Goal: Feedback & Contribution: Submit feedback/report problem

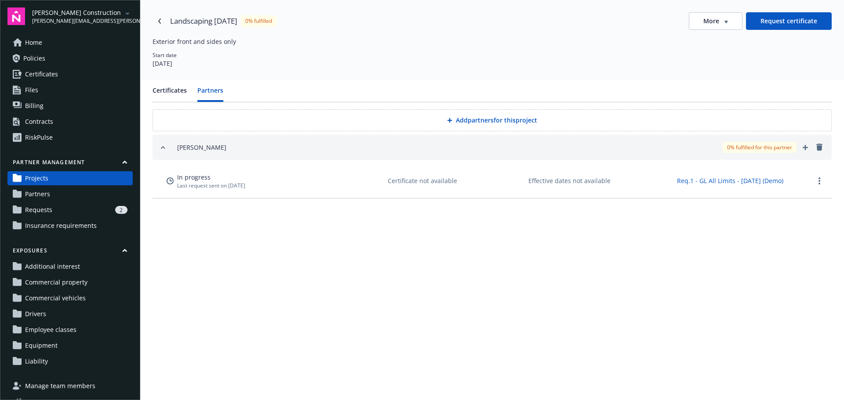
click at [51, 205] on link "Requests 2" at bounding box center [69, 210] width 125 height 14
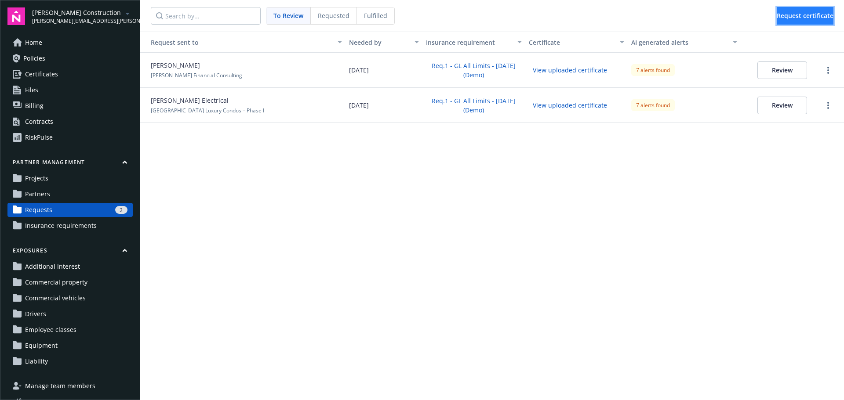
click at [786, 15] on span "Request certificate" at bounding box center [805, 15] width 57 height 8
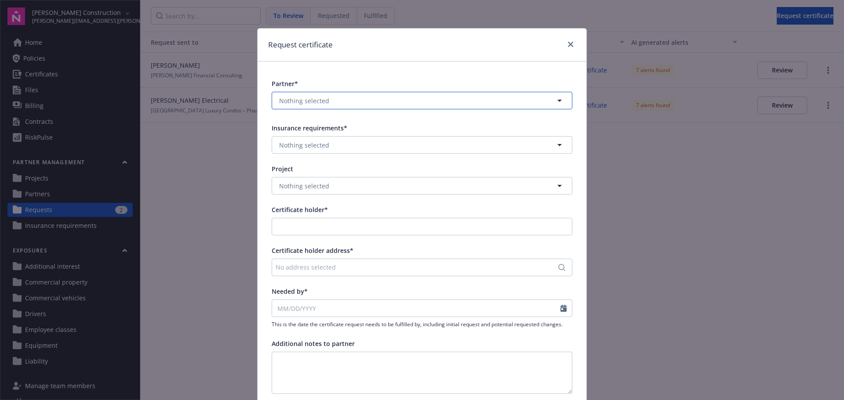
click at [499, 100] on button "Nothing selected" at bounding box center [422, 101] width 301 height 18
click at [502, 80] on div "Partner*" at bounding box center [422, 83] width 301 height 9
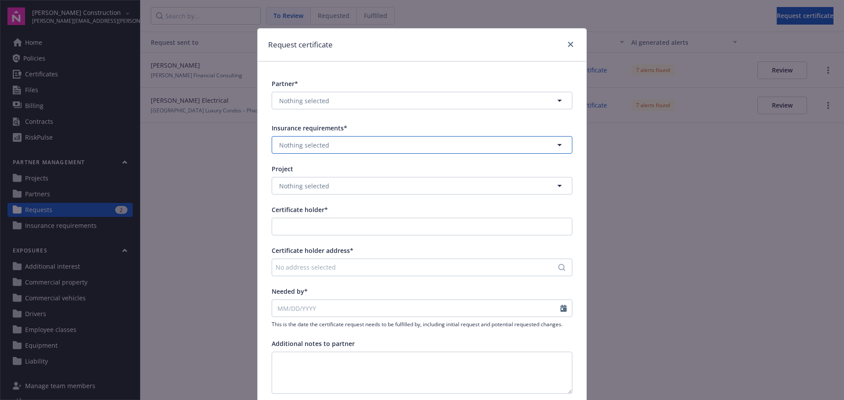
click at [478, 147] on button "Nothing selected" at bounding box center [422, 145] width 301 height 18
click at [481, 127] on div "Insurance requirements*" at bounding box center [422, 128] width 301 height 9
click at [452, 188] on button "Nothing selected" at bounding box center [422, 186] width 301 height 18
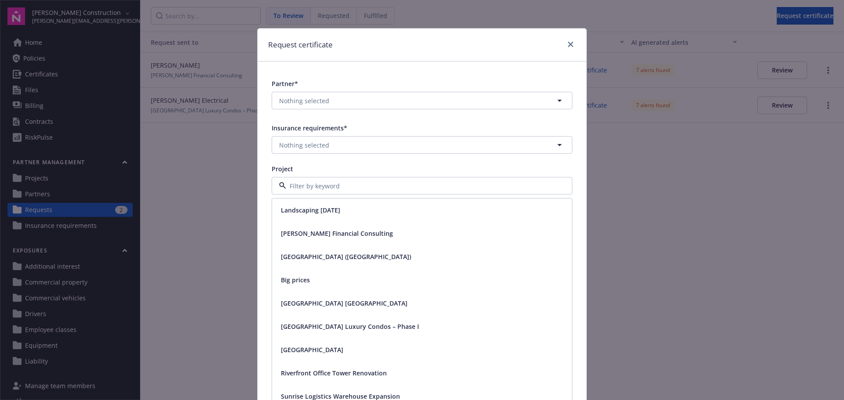
click at [456, 163] on div "Partner* Nothing selected Insurance requirements* Nothing selected Project Land…" at bounding box center [422, 250] width 329 height 376
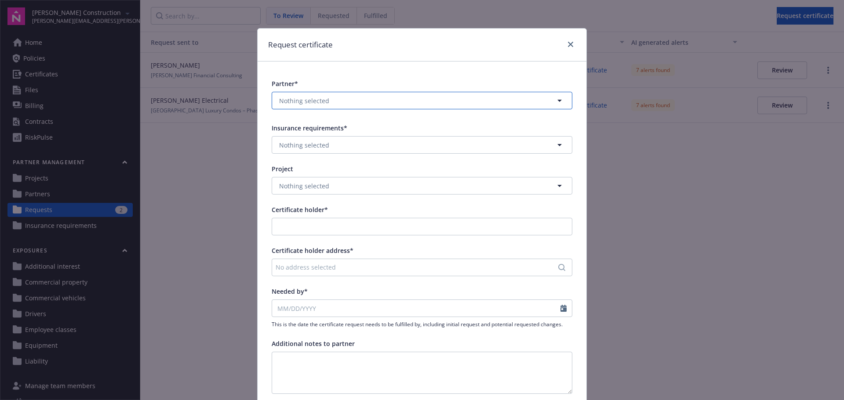
click at [554, 100] on icon "button" at bounding box center [559, 100] width 11 height 11
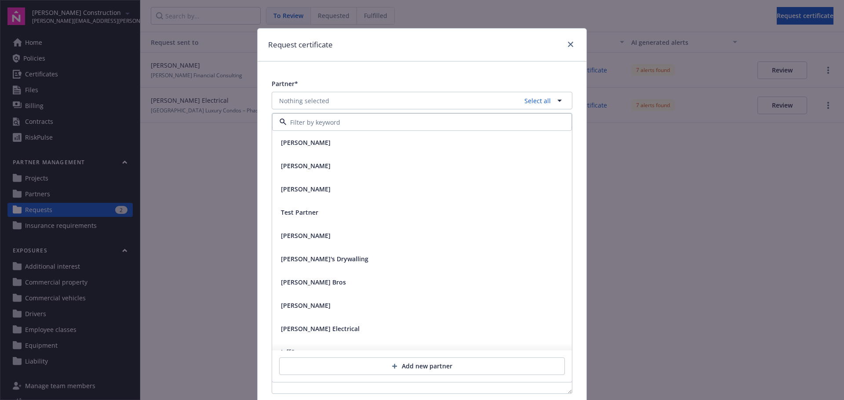
click at [525, 66] on div "Partner* Nothing selected Select all [PERSON_NAME] [PERSON_NAME] [PERSON_NAME] …" at bounding box center [422, 250] width 329 height 376
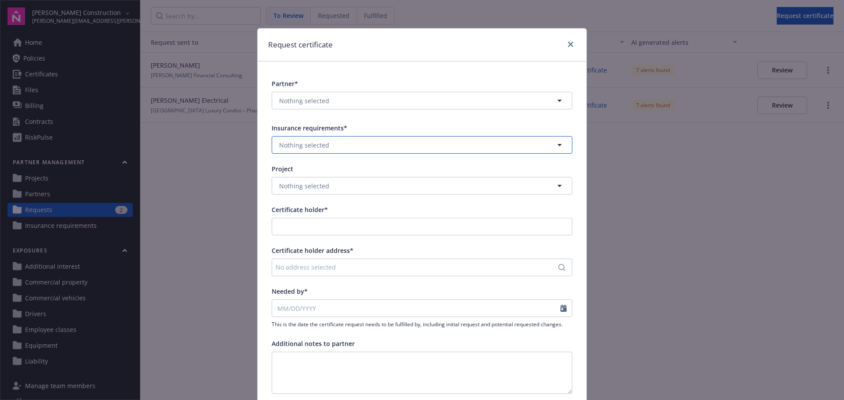
click at [502, 145] on button "Nothing selected" at bounding box center [422, 145] width 301 height 18
click at [506, 130] on div "Insurance requirements*" at bounding box center [422, 128] width 301 height 9
click at [487, 186] on button "Nothing selected" at bounding box center [422, 186] width 301 height 18
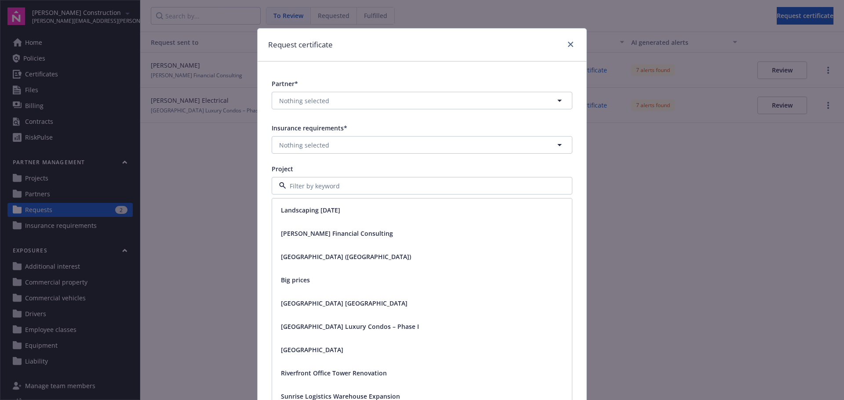
click at [488, 169] on div "Project" at bounding box center [422, 168] width 301 height 9
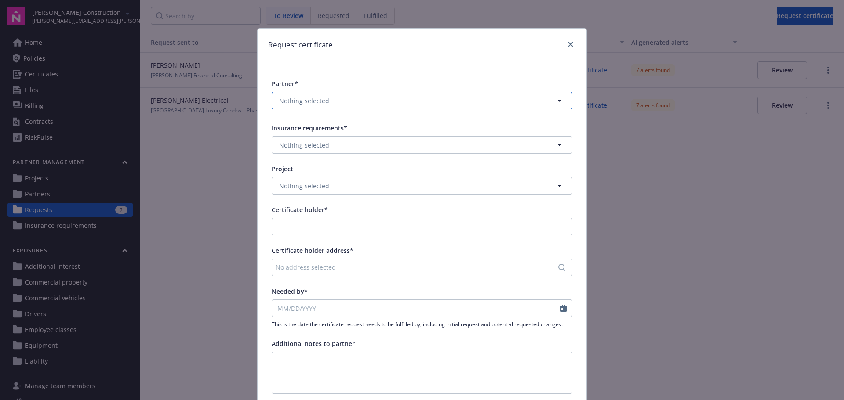
click at [543, 98] on button "Nothing selected" at bounding box center [422, 101] width 301 height 18
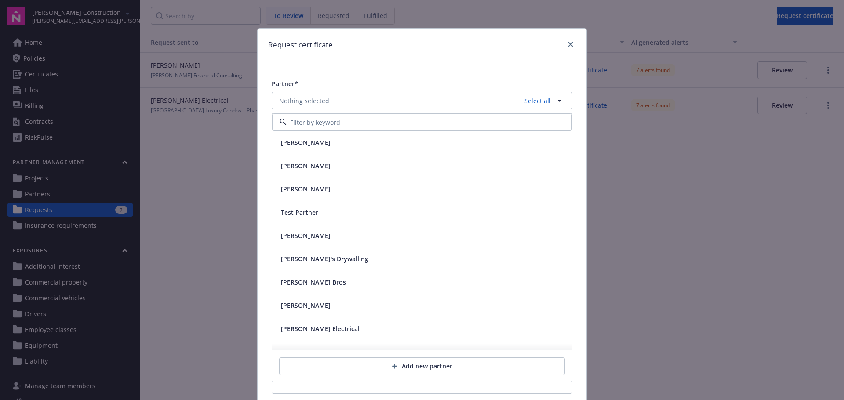
click at [511, 74] on div "Partner* Nothing selected Select all [PERSON_NAME] [PERSON_NAME] [PERSON_NAME] …" at bounding box center [422, 250] width 329 height 376
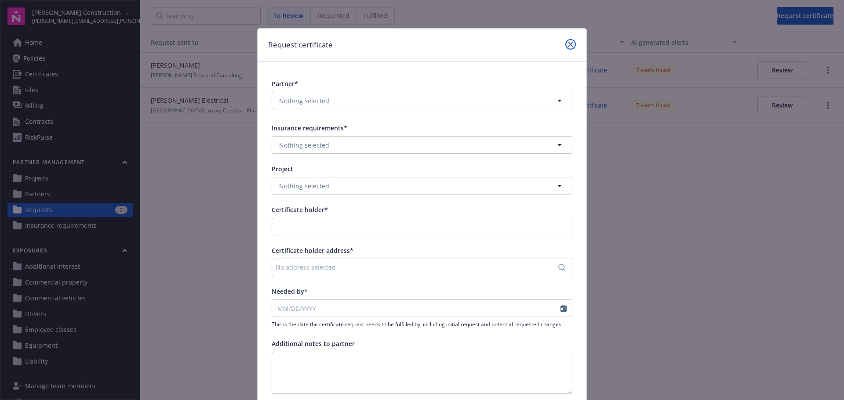
click at [568, 47] on icon "close" at bounding box center [570, 44] width 5 height 5
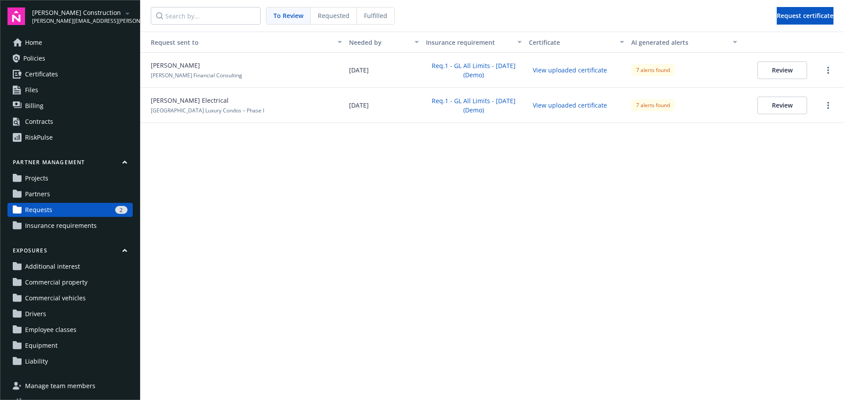
click at [122, 163] on icon "button" at bounding box center [124, 162] width 5 height 4
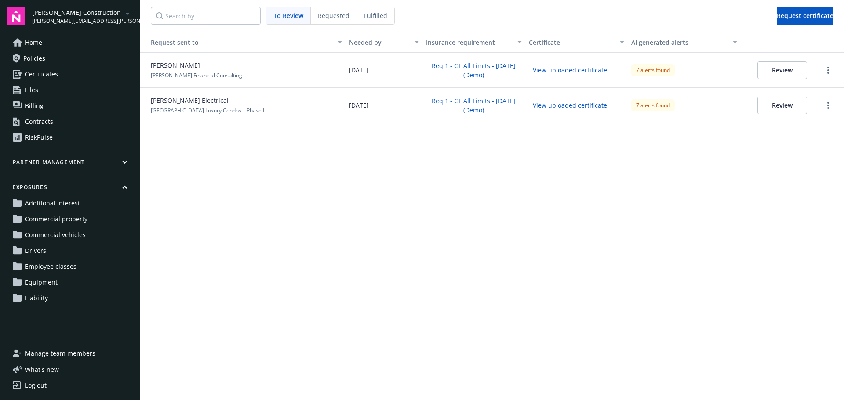
click at [120, 163] on button "Partner management" at bounding box center [69, 164] width 125 height 11
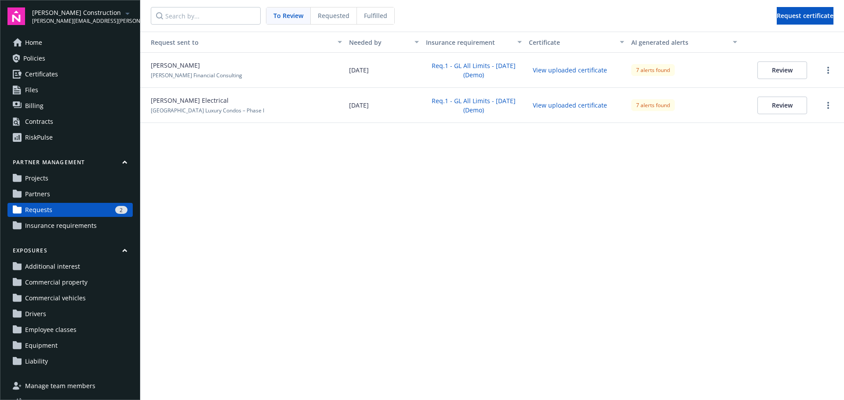
click at [329, 18] on span "Requested" at bounding box center [334, 15] width 32 height 9
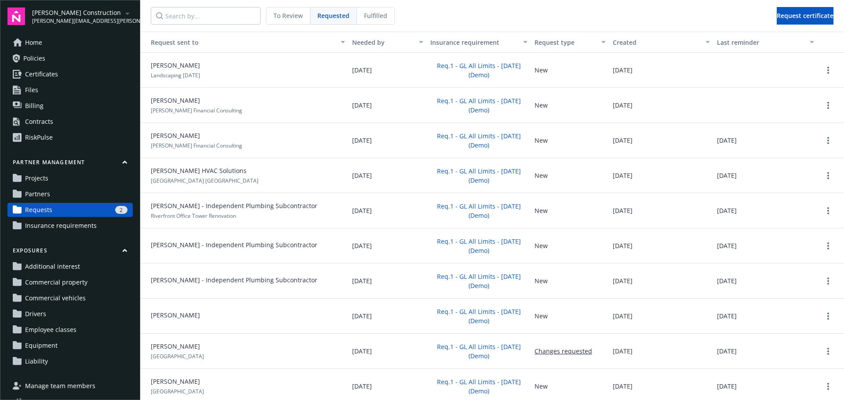
click at [371, 19] on span "Fulfilled" at bounding box center [375, 15] width 23 height 9
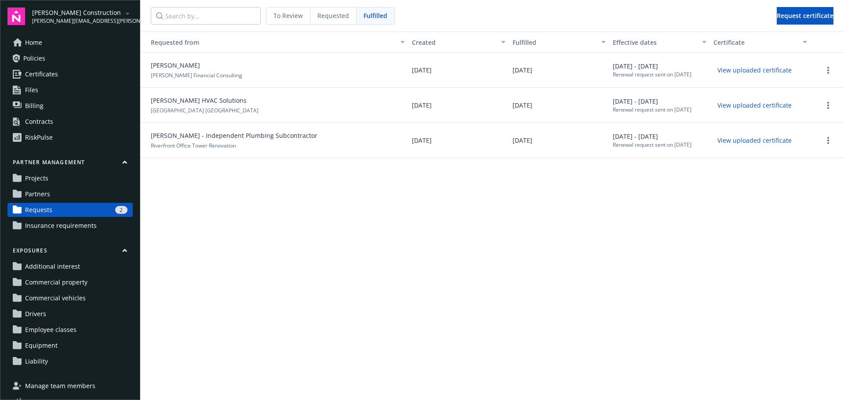
click at [295, 18] on span "To Review" at bounding box center [287, 15] width 29 height 9
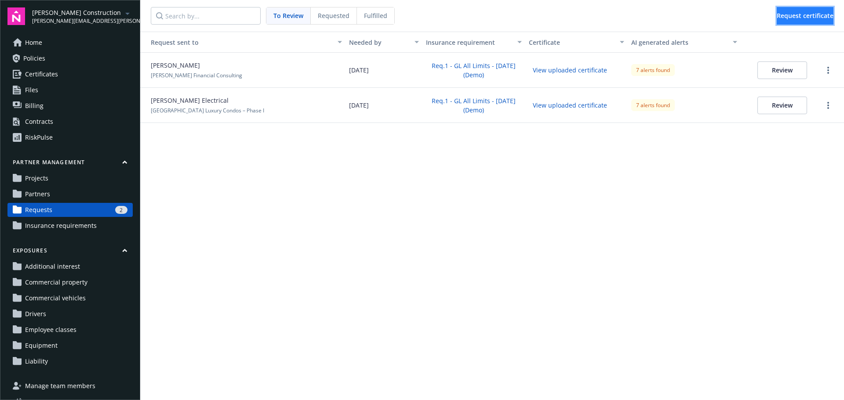
click at [786, 18] on span "Request certificate" at bounding box center [805, 15] width 57 height 8
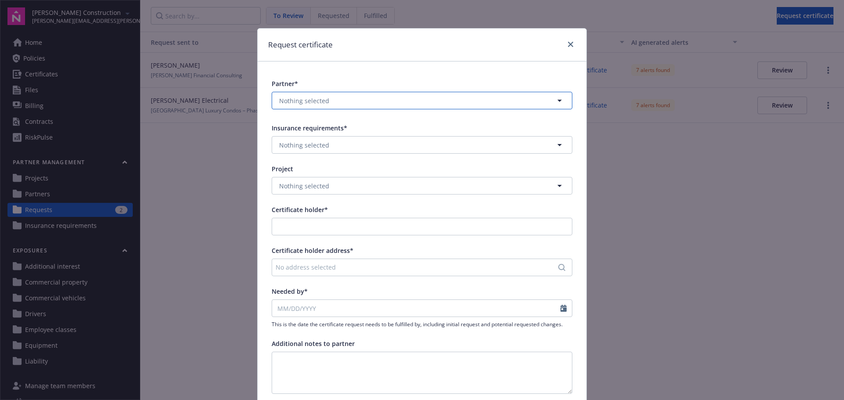
click at [509, 102] on button "Nothing selected" at bounding box center [422, 101] width 301 height 18
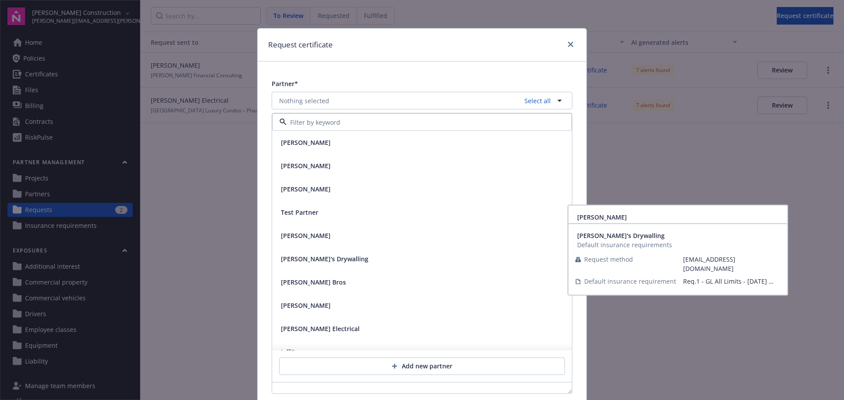
click at [345, 239] on div "[PERSON_NAME]" at bounding box center [421, 235] width 289 height 13
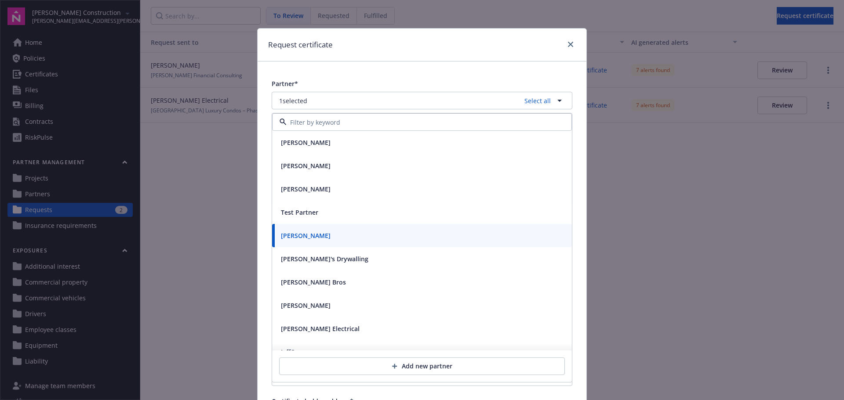
click at [367, 80] on div "Partner*" at bounding box center [422, 83] width 301 height 9
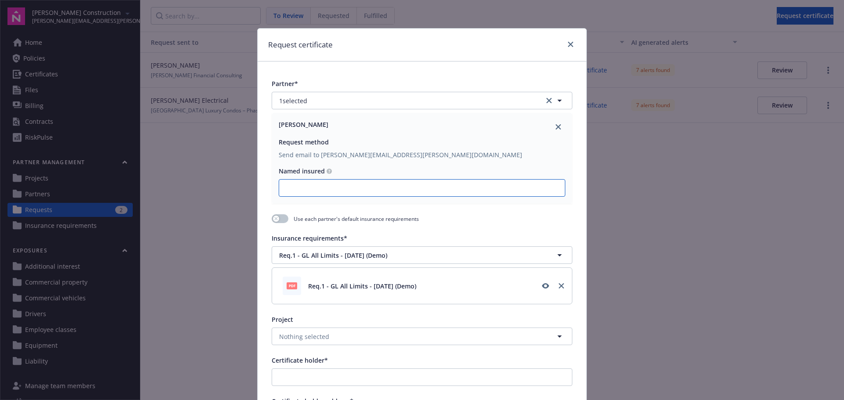
click at [340, 189] on input "Named insured" at bounding box center [422, 188] width 286 height 17
type input "[PERSON_NAME]'s Financials"
click at [399, 240] on div "Insurance requirements*" at bounding box center [422, 238] width 301 height 9
drag, startPoint x: 288, startPoint y: 220, endPoint x: 425, endPoint y: 218, distance: 136.3
click at [425, 218] on div "Use each partner's default insurance requirements" at bounding box center [422, 219] width 301 height 9
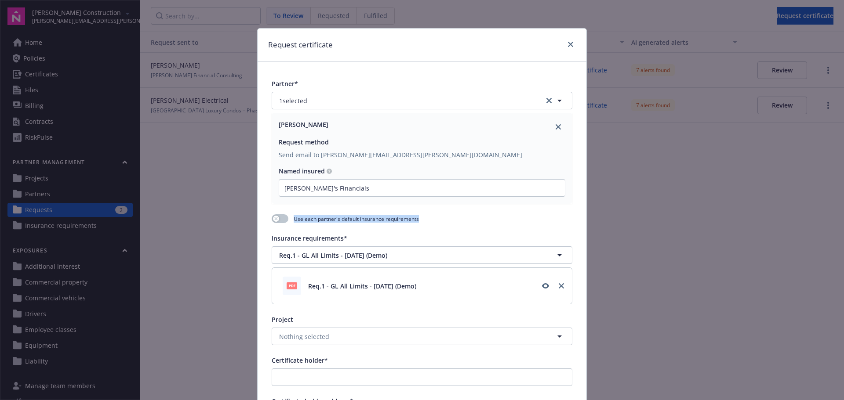
click at [425, 218] on div "Use each partner's default insurance requirements" at bounding box center [422, 219] width 301 height 9
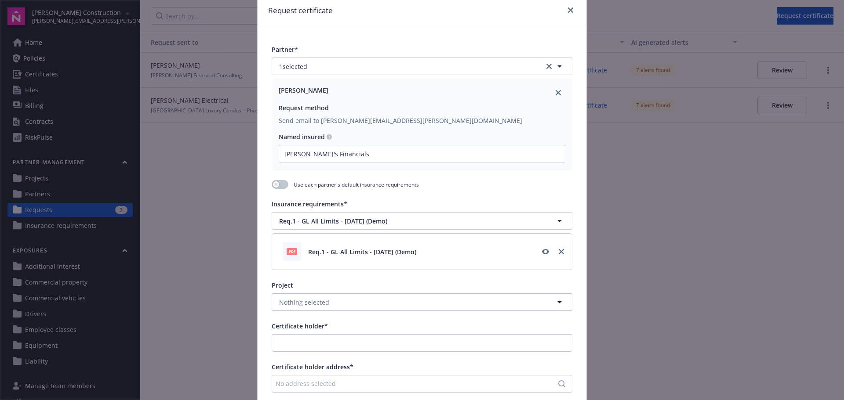
scroll to position [88, 0]
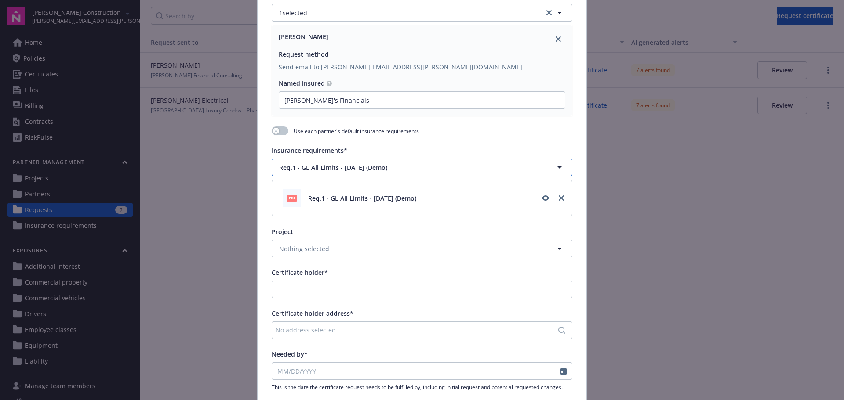
click at [384, 170] on span "Req.1 - GL All Limits - [DATE] (Demo)" at bounding box center [403, 167] width 248 height 9
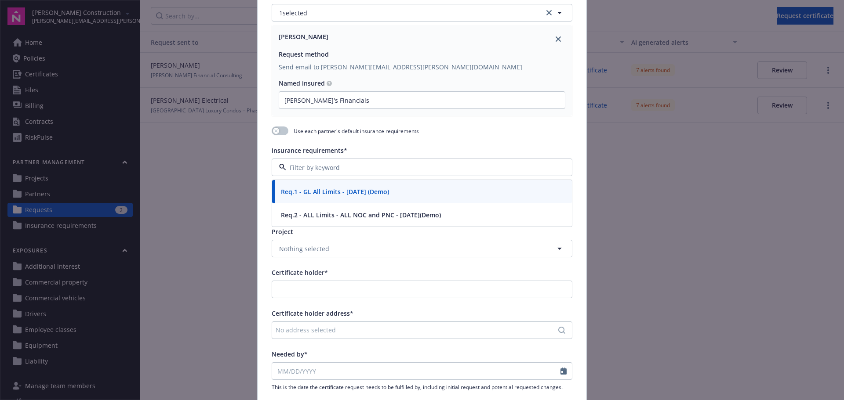
click at [378, 190] on span "Req.1 - GL All Limits - [DATE] (Demo)" at bounding box center [335, 191] width 108 height 9
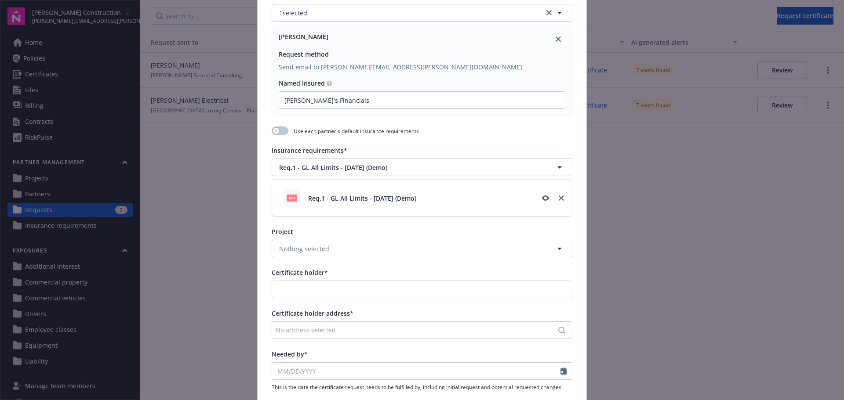
click at [397, 148] on div "Insurance requirements*" at bounding box center [422, 150] width 301 height 9
click at [345, 251] on button "Nothing selected" at bounding box center [422, 249] width 301 height 18
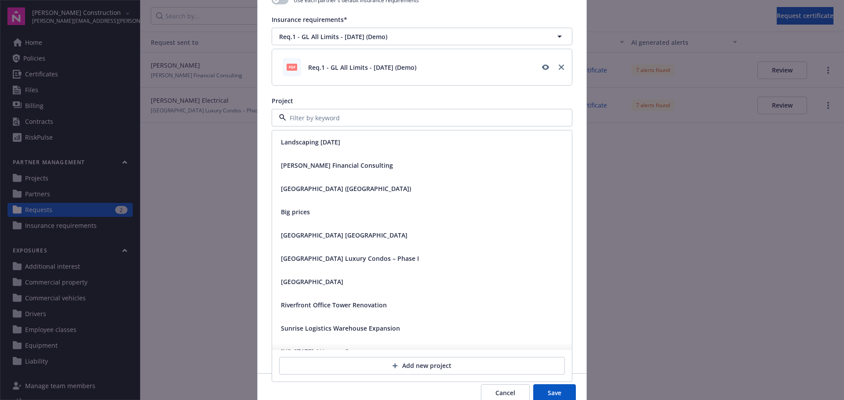
scroll to position [260, 0]
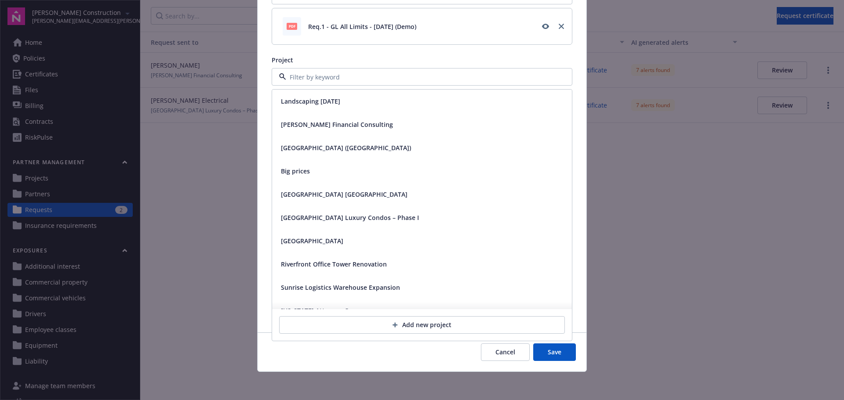
click at [355, 102] on div "Landscaping [DATE]" at bounding box center [421, 101] width 289 height 13
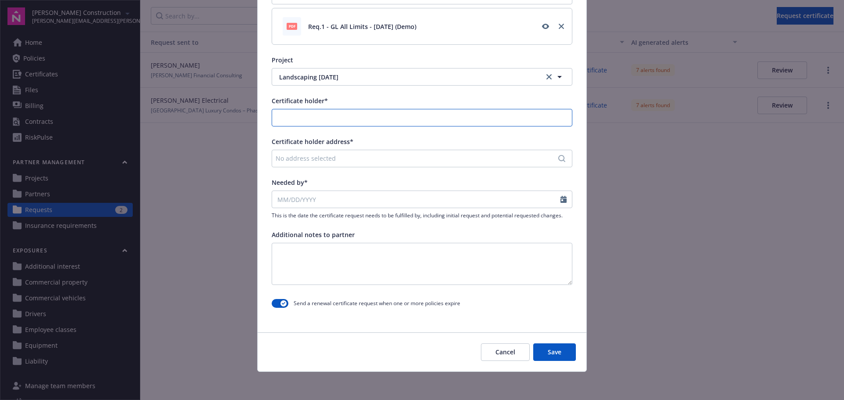
click at [352, 117] on input "Certificate holder*" at bounding box center [422, 117] width 300 height 17
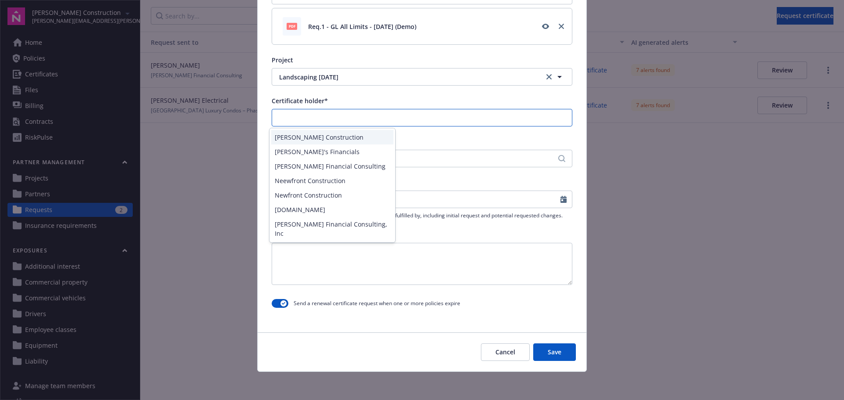
paste input "[PERSON_NAME]'s Financials"
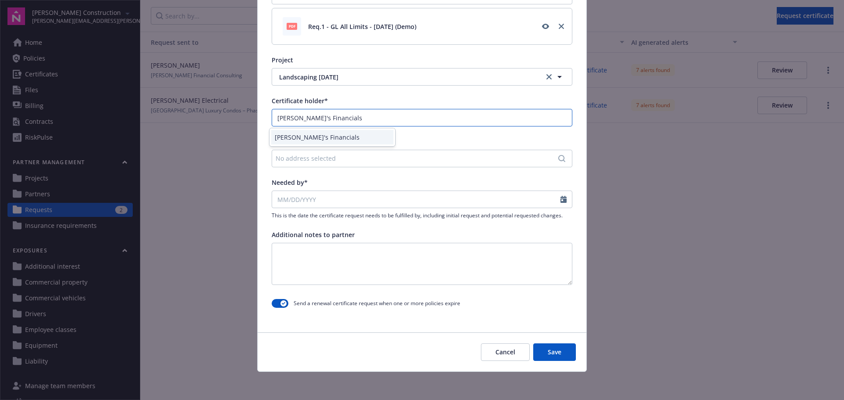
type input "[PERSON_NAME]'s Financials"
click at [342, 138] on div "[PERSON_NAME]'s Financials" at bounding box center [332, 137] width 122 height 15
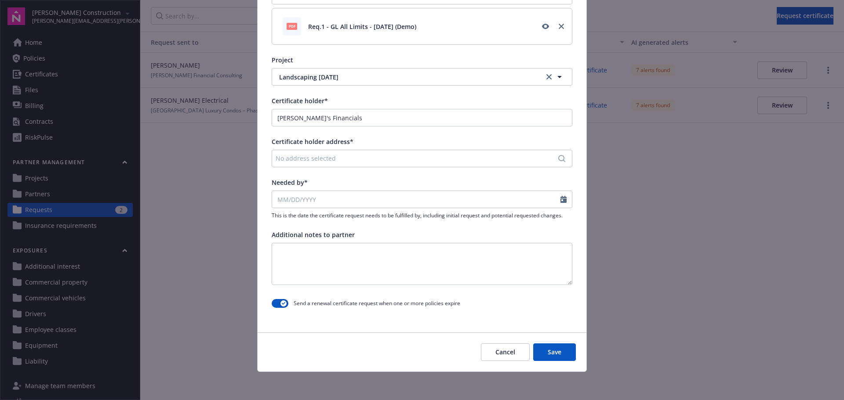
click at [335, 163] on div "No address selected" at bounding box center [418, 158] width 284 height 9
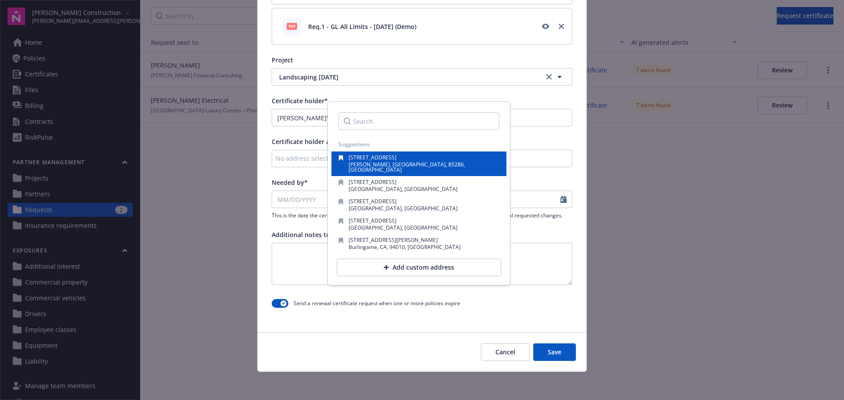
click at [357, 162] on span "[PERSON_NAME], [GEOGRAPHIC_DATA], 85286, [GEOGRAPHIC_DATA]" at bounding box center [407, 167] width 116 height 13
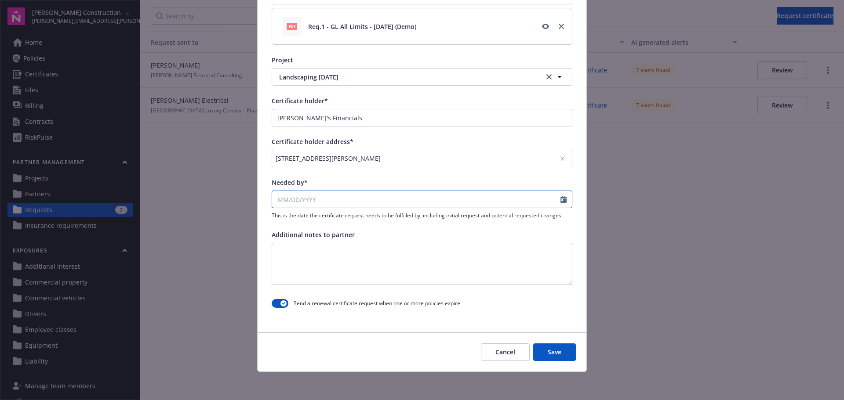
click at [338, 201] on input "Needed by*" at bounding box center [416, 199] width 288 height 17
select select "8"
drag, startPoint x: 292, startPoint y: 314, endPoint x: 296, endPoint y: 316, distance: 4.5
click at [292, 314] on span "1" at bounding box center [297, 316] width 13 height 11
type input "[DATE]"
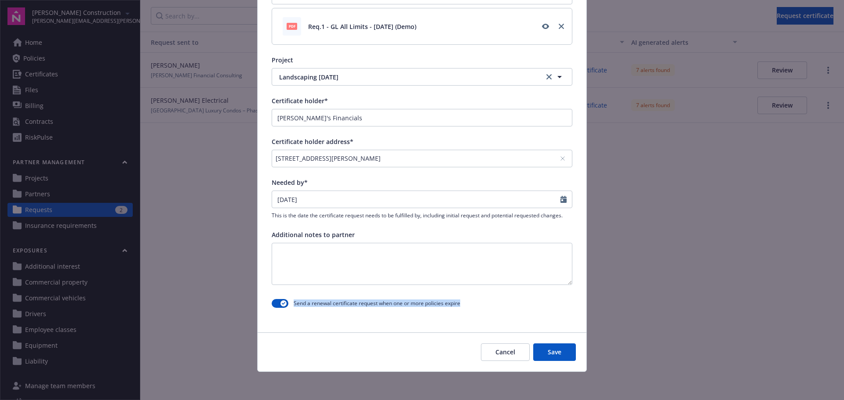
drag, startPoint x: 291, startPoint y: 302, endPoint x: 466, endPoint y: 306, distance: 175.0
click at [466, 306] on div "Send a renewal certificate request when one or more policies expire" at bounding box center [422, 304] width 301 height 16
click at [277, 304] on button "button" at bounding box center [280, 303] width 17 height 9
click at [500, 310] on div "Send a renewal certificate request when one or more policies expire" at bounding box center [422, 304] width 301 height 16
click at [552, 351] on button "Save" at bounding box center [554, 353] width 43 height 18
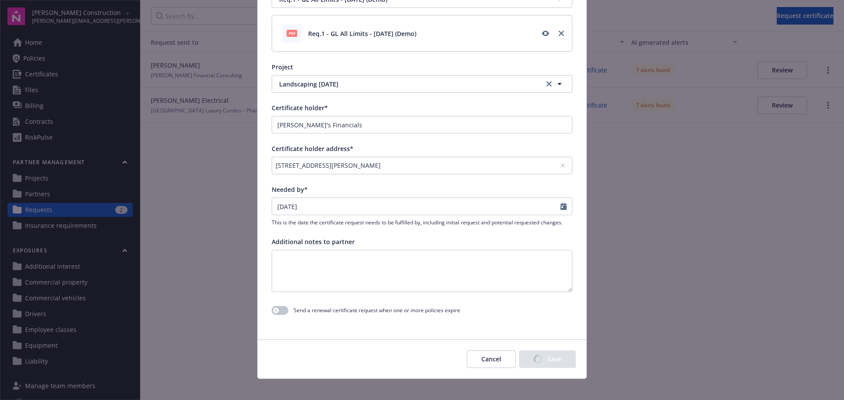
scroll to position [263, 0]
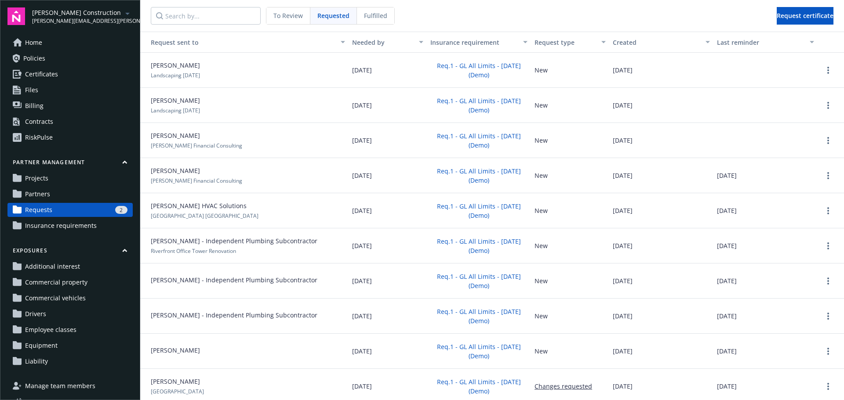
drag, startPoint x: 649, startPoint y: 72, endPoint x: 606, endPoint y: 74, distance: 43.1
click at [609, 74] on div "[DATE]" at bounding box center [661, 70] width 104 height 35
click at [823, 71] on link "more" at bounding box center [828, 70] width 11 height 11
click at [781, 16] on span "Request certificate" at bounding box center [805, 15] width 57 height 8
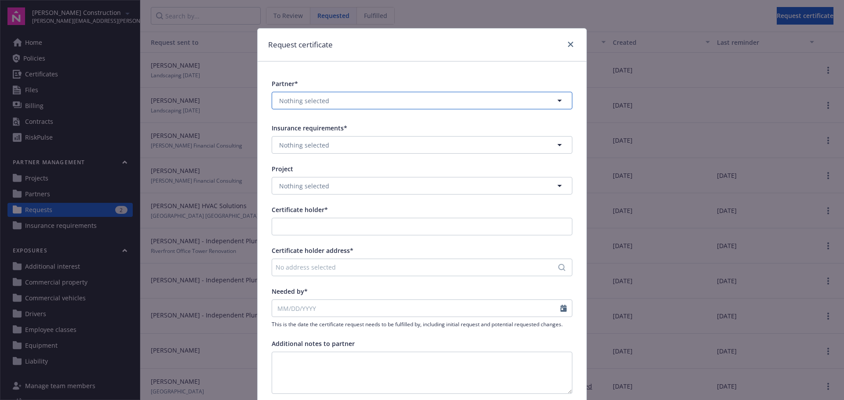
click at [348, 104] on button "Nothing selected" at bounding box center [422, 101] width 301 height 18
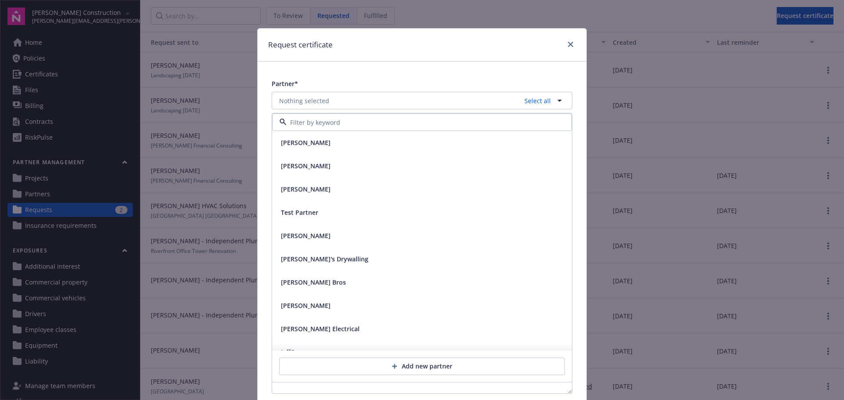
click at [340, 128] on div at bounding box center [422, 123] width 300 height 18
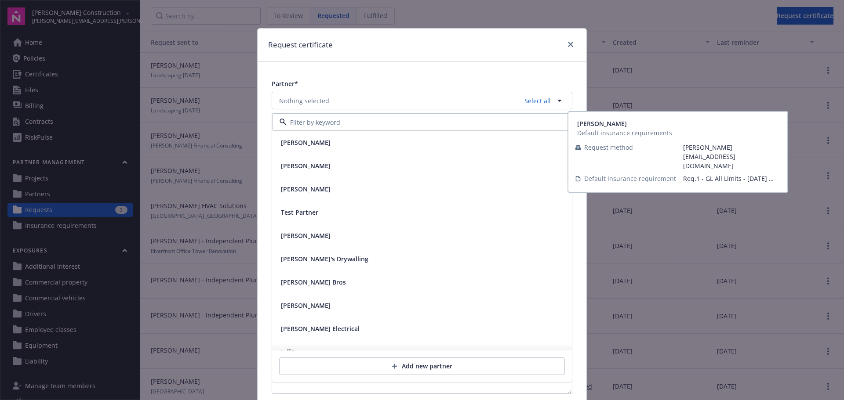
click at [334, 143] on div "[PERSON_NAME]" at bounding box center [421, 142] width 289 height 13
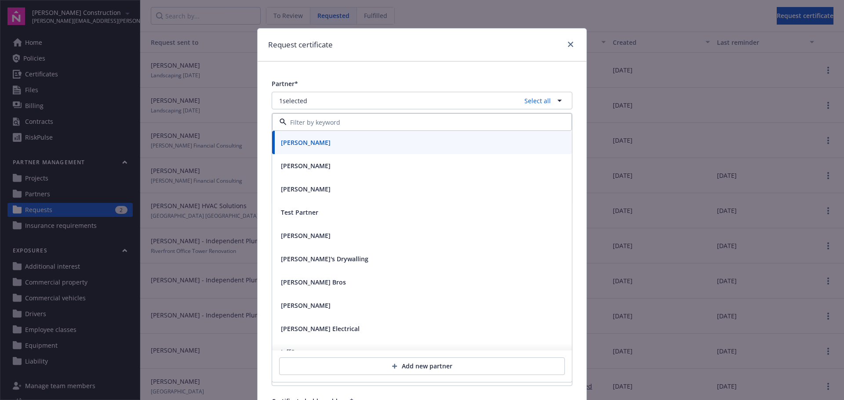
click at [353, 86] on div "Partner*" at bounding box center [422, 83] width 301 height 9
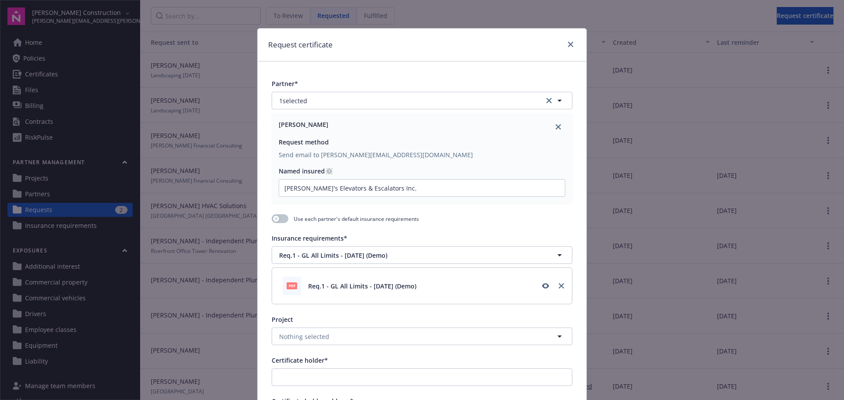
click at [327, 171] on circle at bounding box center [329, 171] width 5 height 5
click at [325, 180] on input "[PERSON_NAME]'s Elevators & Escalators Inc." at bounding box center [422, 188] width 286 height 17
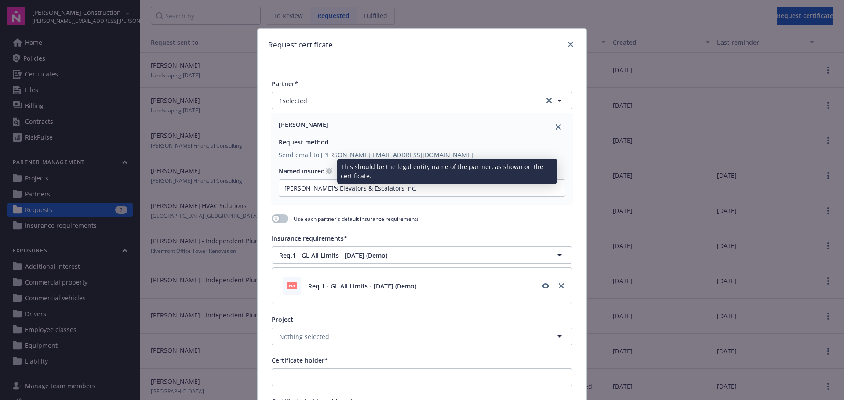
click at [327, 171] on circle at bounding box center [329, 171] width 5 height 5
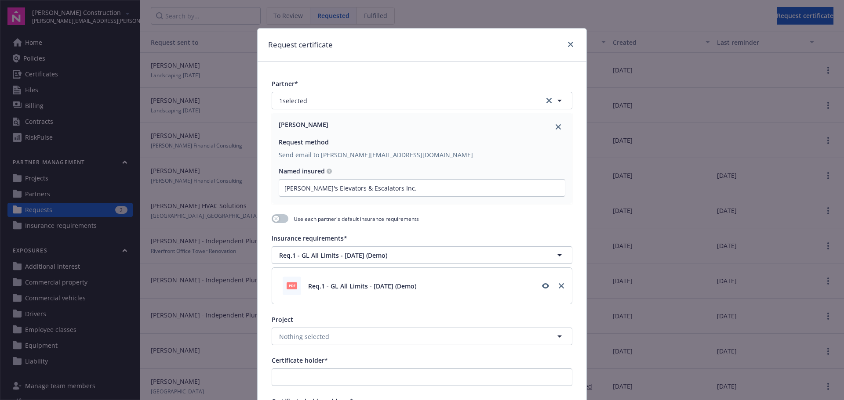
click at [326, 180] on input "[PERSON_NAME]'s Elevators & Escalators Inc." at bounding box center [422, 188] width 286 height 17
click at [569, 46] on icon "close" at bounding box center [570, 44] width 5 height 5
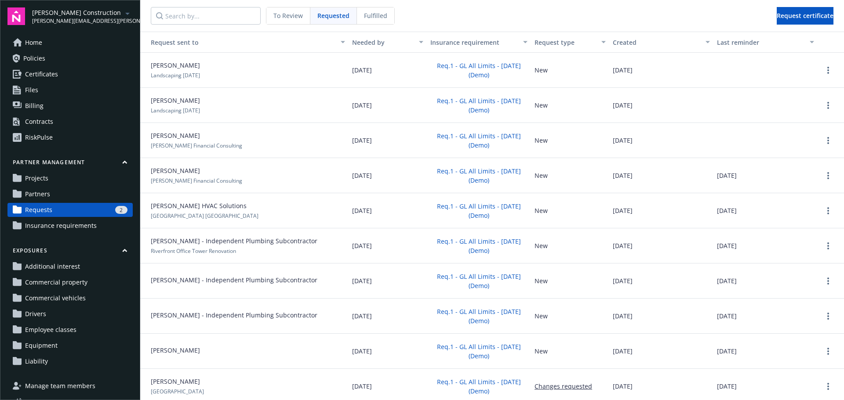
click at [283, 20] on div "To Review" at bounding box center [288, 15] width 44 height 17
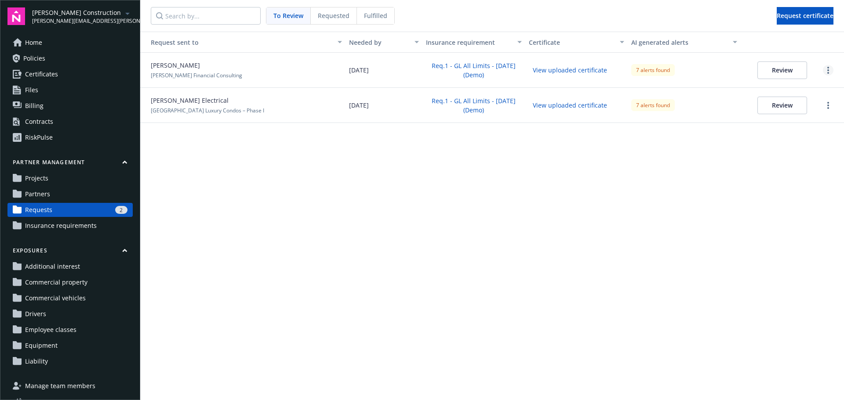
click at [827, 70] on icon "more" at bounding box center [828, 70] width 2 height 7
click at [786, 69] on button "Review" at bounding box center [782, 71] width 50 height 18
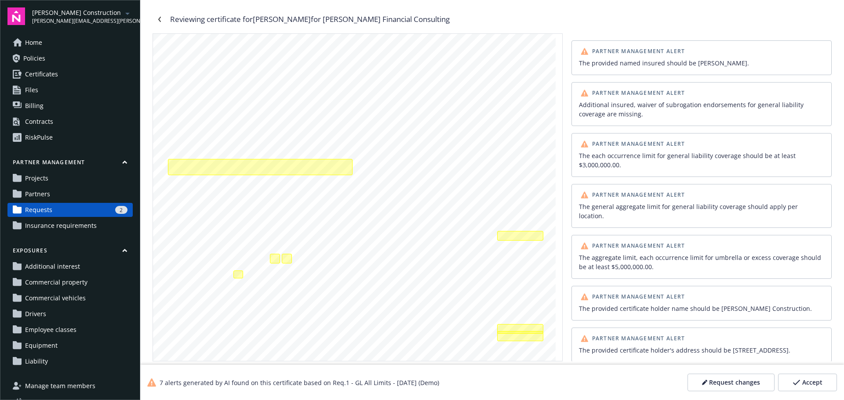
click at [691, 66] on div "The provided named insured should be [PERSON_NAME]." at bounding box center [701, 62] width 245 height 9
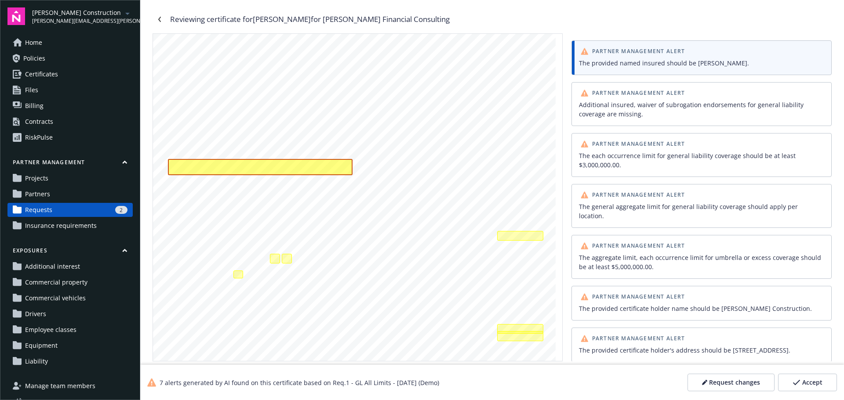
click at [628, 104] on div "Additional insured, waiver of subrogation endorsements for general liability co…" at bounding box center [701, 109] width 245 height 18
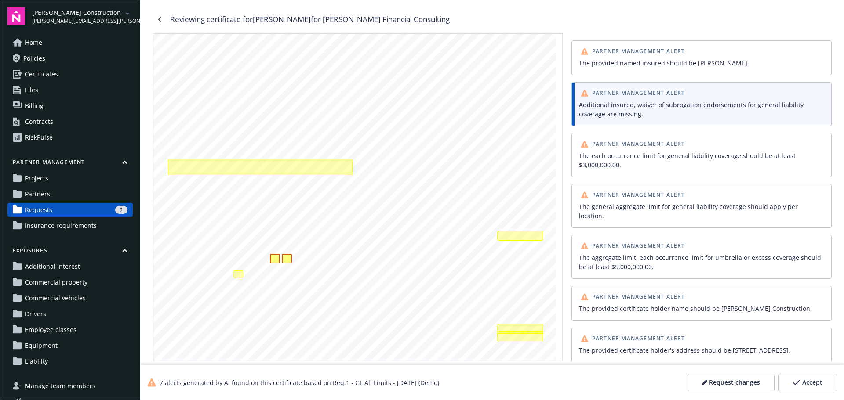
scroll to position [61, 0]
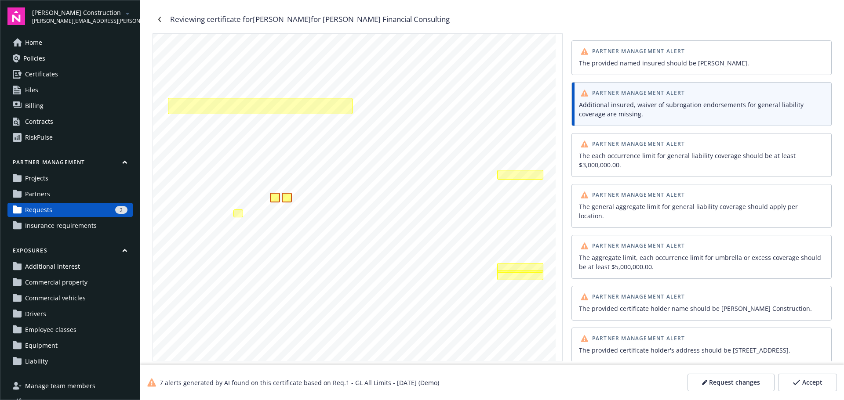
click at [750, 386] on span "Request changes" at bounding box center [734, 383] width 51 height 9
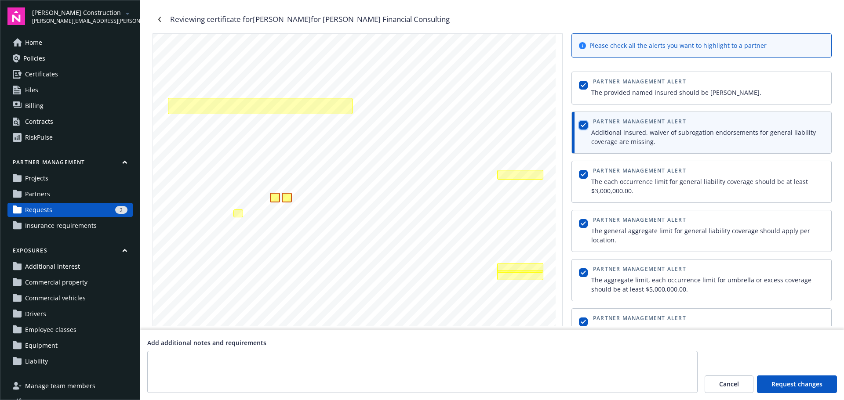
click at [583, 127] on input "checkbox" at bounding box center [583, 125] width 9 height 9
checkbox input "false"
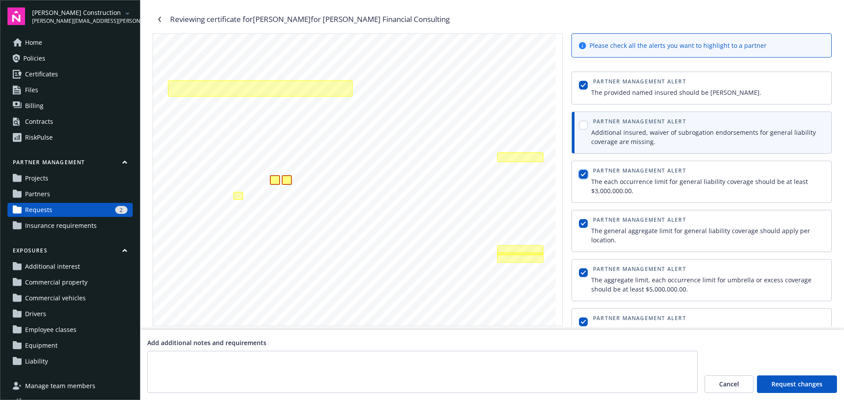
click at [585, 175] on input "checkbox" at bounding box center [583, 174] width 9 height 9
checkbox input "false"
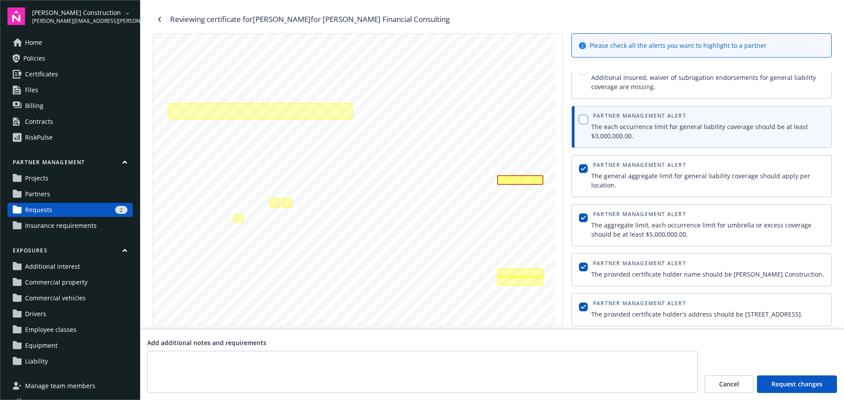
scroll to position [64, 0]
click at [563, 373] on textarea at bounding box center [422, 372] width 550 height 42
type textarea "Please revise the certificate to include these changes."
click at [793, 386] on span "Request changes" at bounding box center [797, 384] width 51 height 9
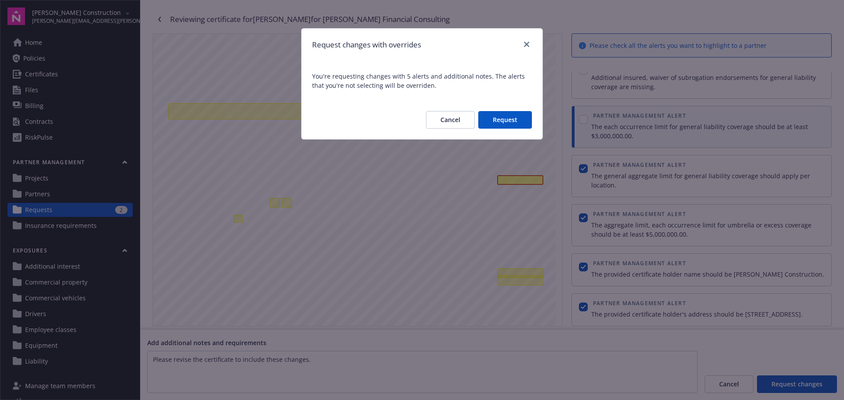
click at [512, 123] on button "Request" at bounding box center [505, 120] width 54 height 18
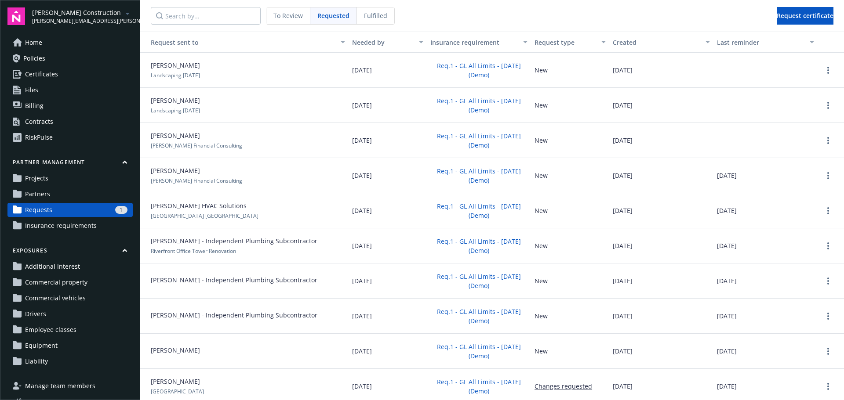
drag, startPoint x: 321, startPoint y: 356, endPoint x: 763, endPoint y: 356, distance: 441.8
click at [763, 356] on div "[PERSON_NAME] [DATE] Req.1 - GL All Limits - [DATE] (Demo) New [DATE] [DATE]" at bounding box center [492, 351] width 704 height 35
click at [827, 349] on circle "more" at bounding box center [828, 349] width 2 height 2
